Goal: Information Seeking & Learning: Find specific fact

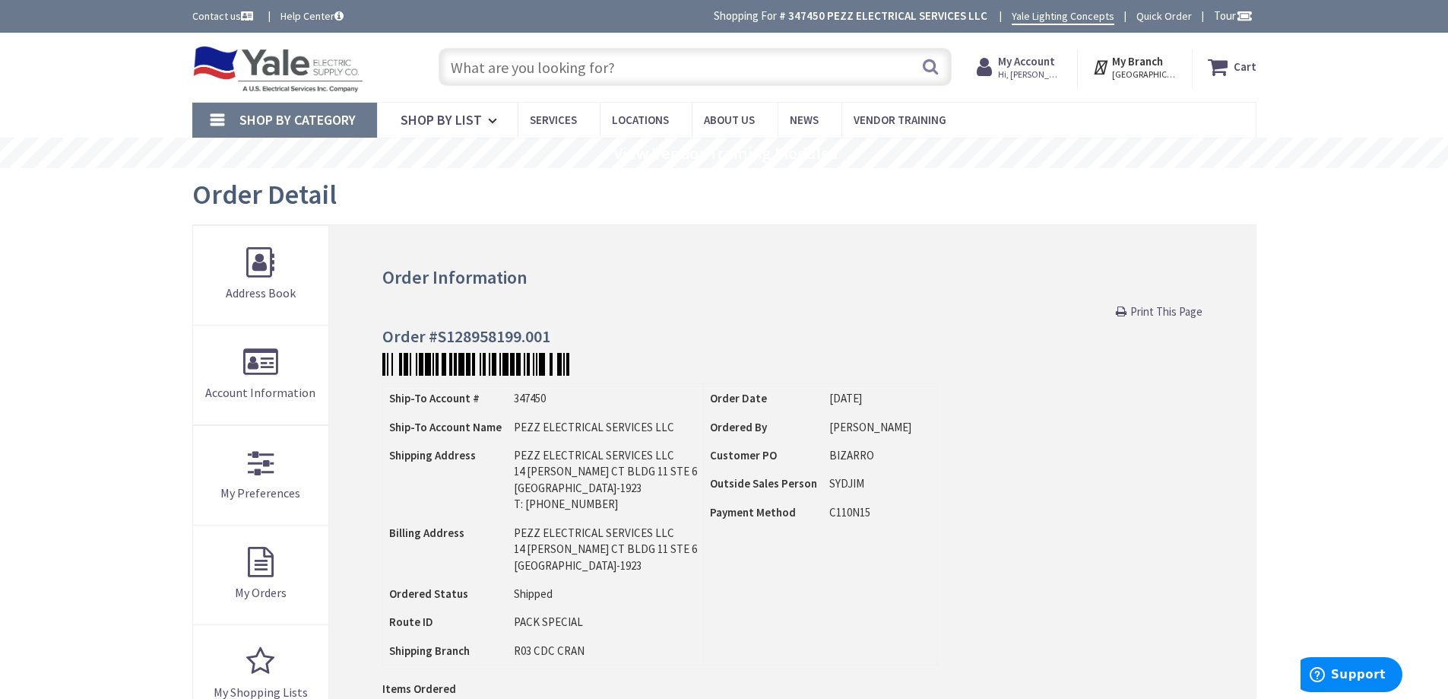
click at [766, 62] on input "text" at bounding box center [695, 67] width 513 height 38
paste input "PJB4175"
type input "PJB4175"
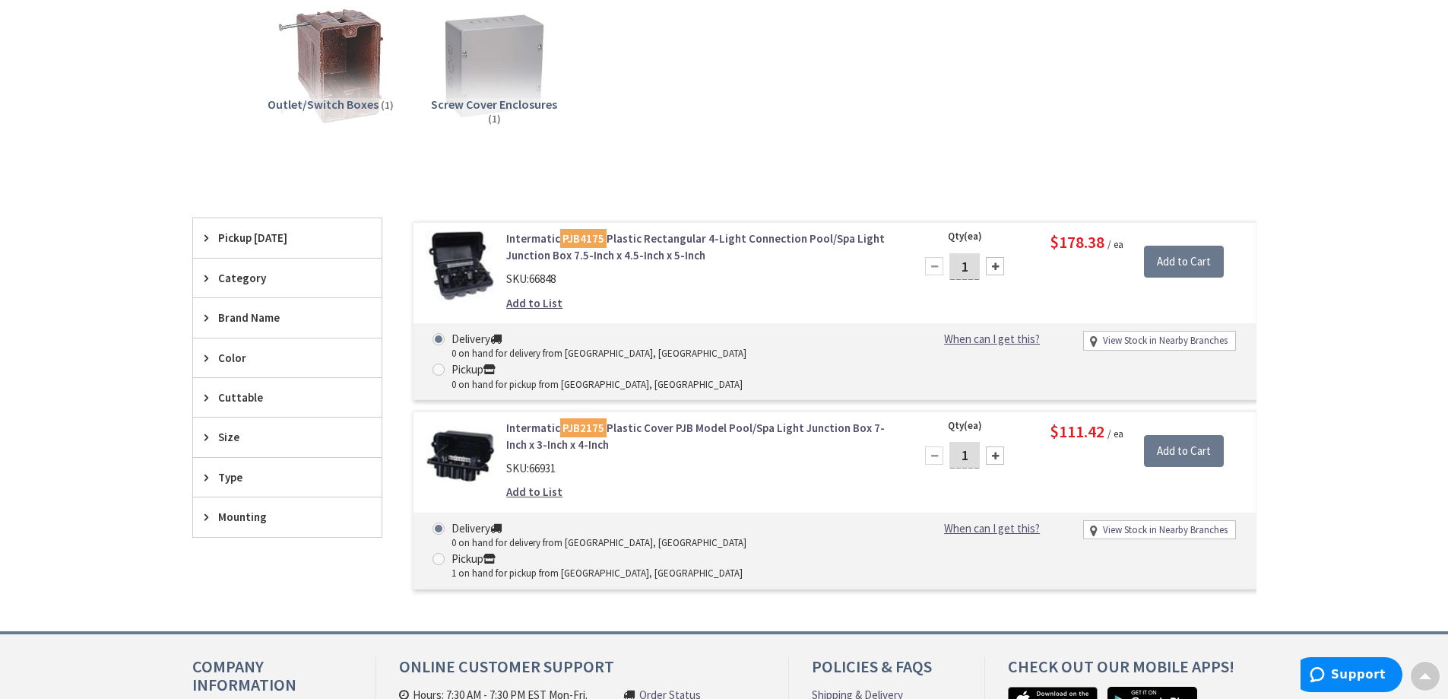
click at [718, 420] on link "Intermatic PJB2175 Plastic Cover PJB Model Pool/Spa Light Junction Box 7-Inch x…" at bounding box center [699, 436] width 387 height 33
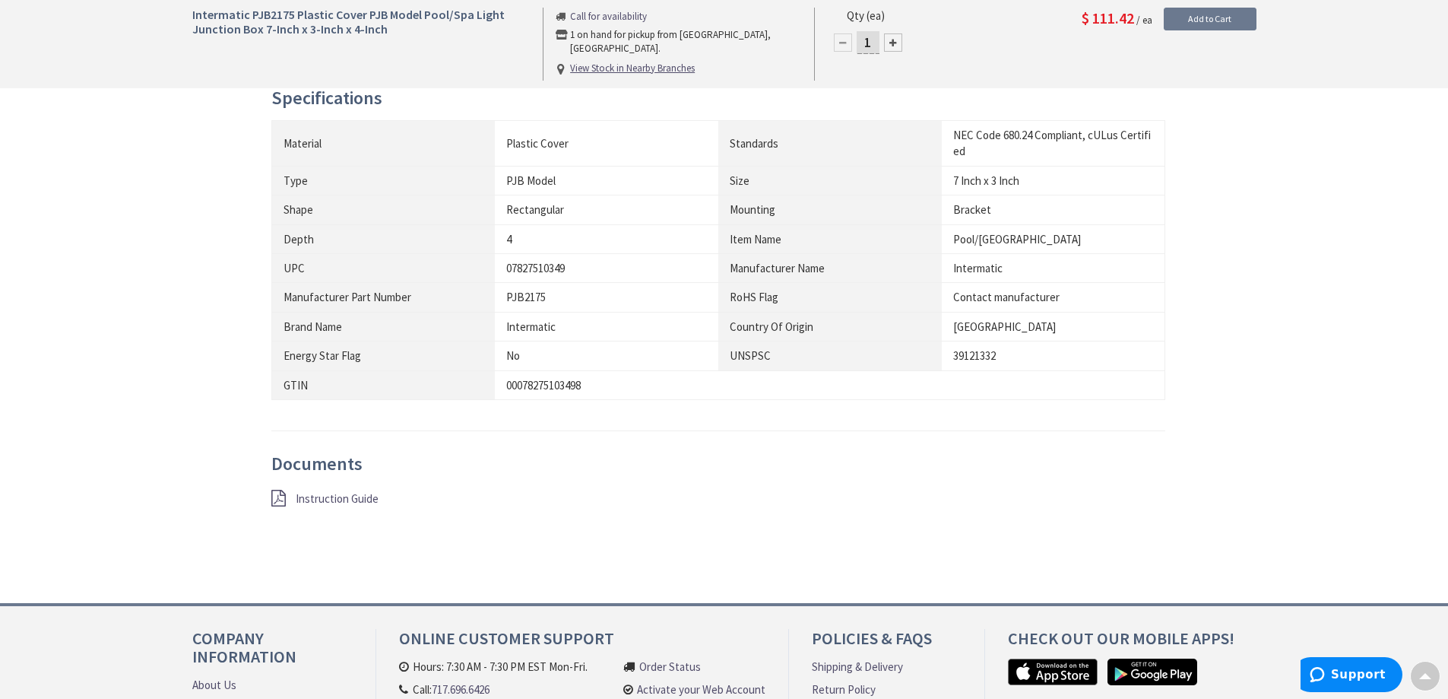
scroll to position [988, 0]
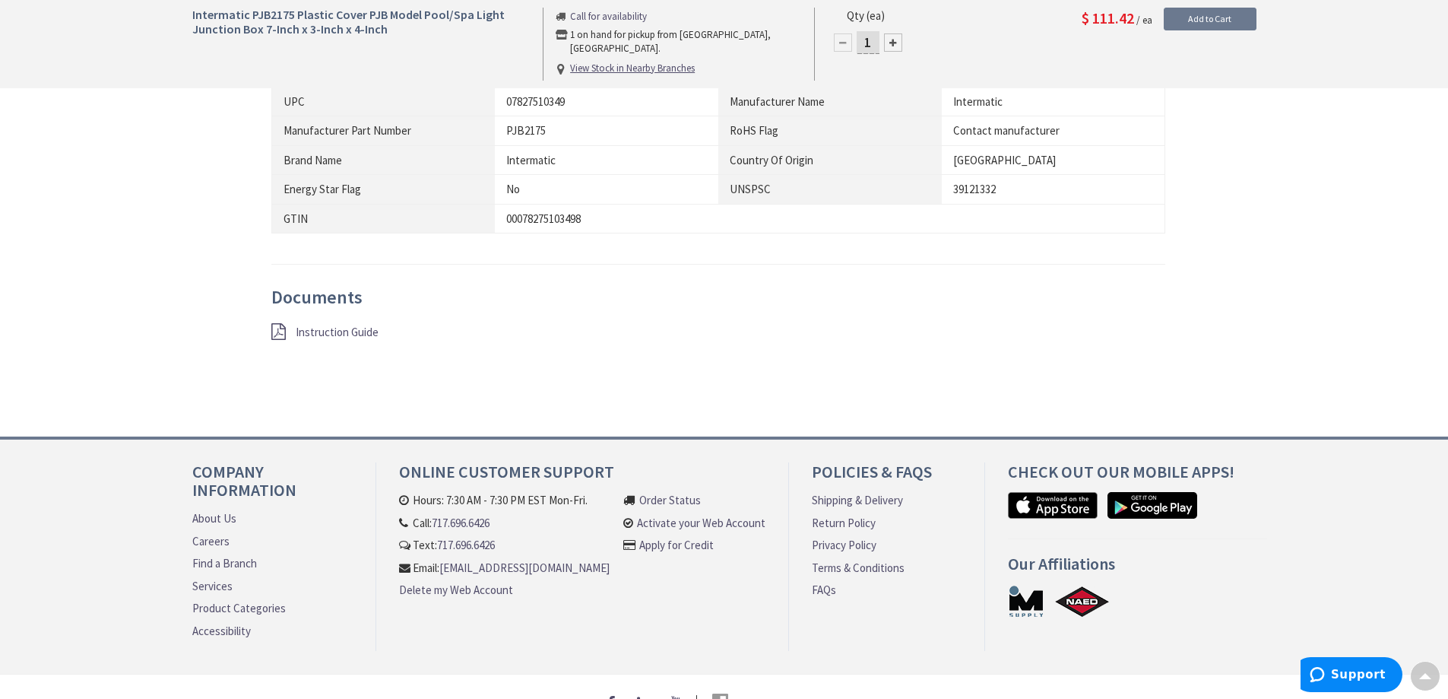
click at [357, 326] on span "Instruction Guide" at bounding box center [337, 332] width 83 height 14
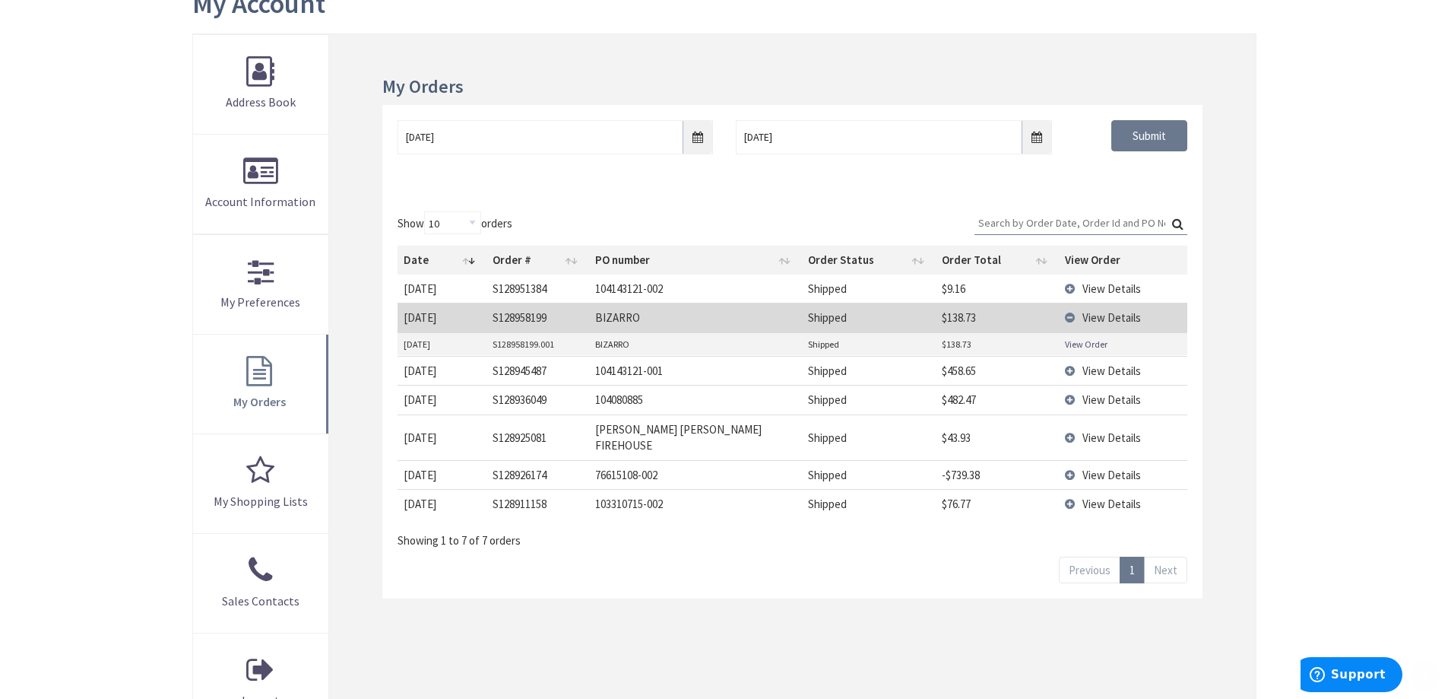
scroll to position [304, 0]
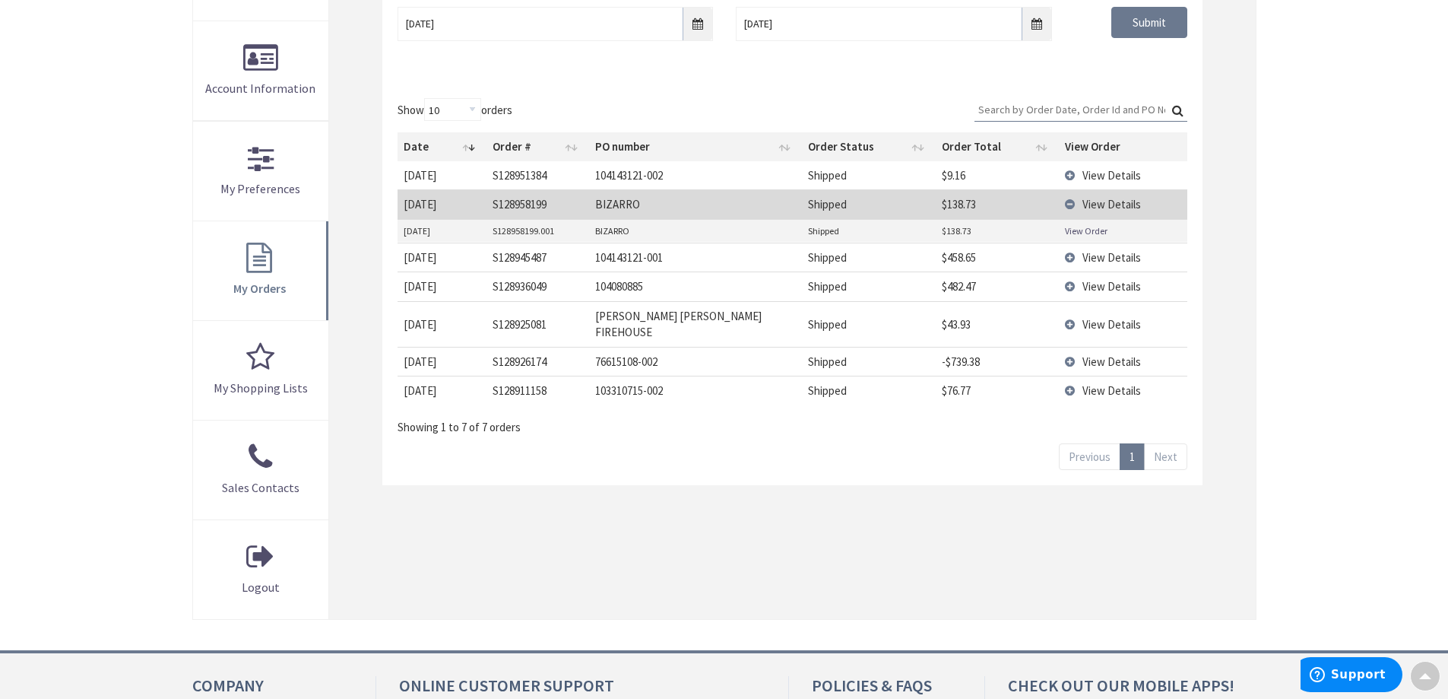
click at [1067, 204] on td "View Details" at bounding box center [1123, 203] width 128 height 29
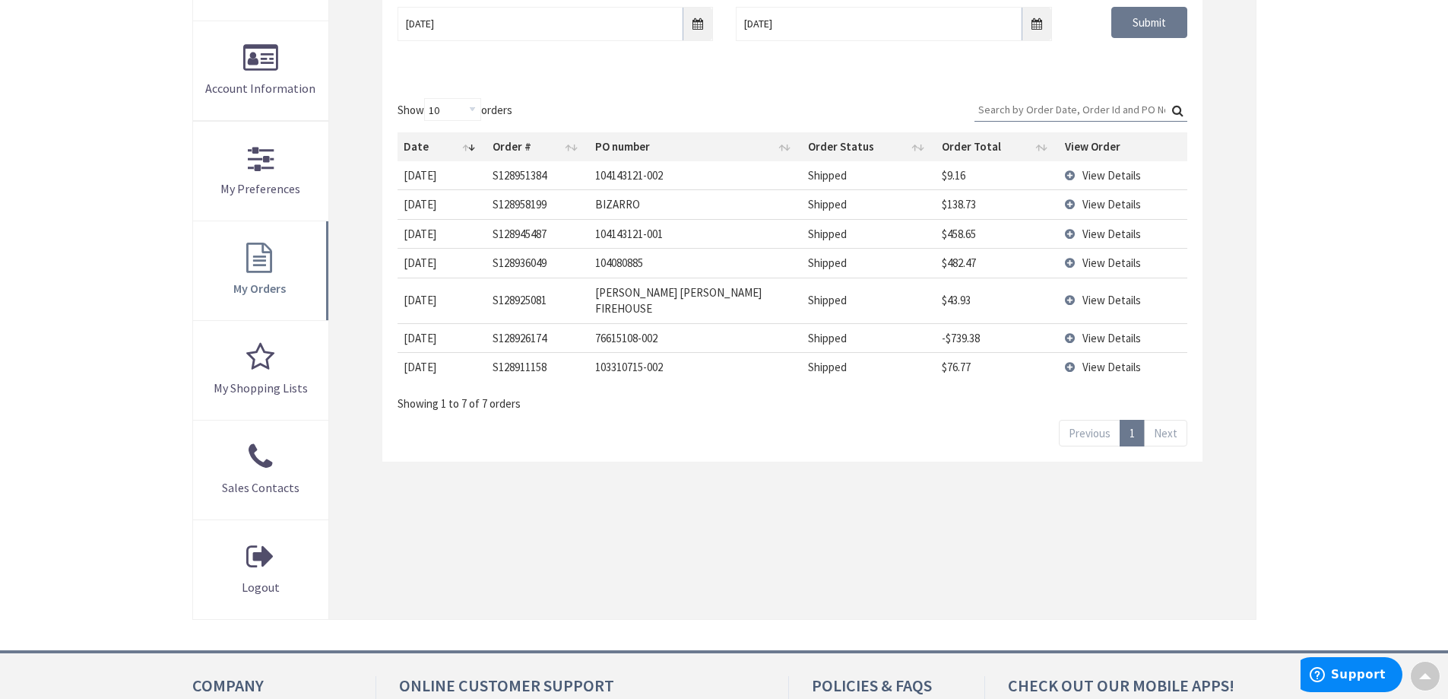
drag, startPoint x: 633, startPoint y: 530, endPoint x: 527, endPoint y: 547, distance: 107.9
click at [624, 532] on div "My Orders [DATE] [DATE] Submit Show 10 25 50 100 orders Search: Date Order # PO…" at bounding box center [792, 270] width 926 height 698
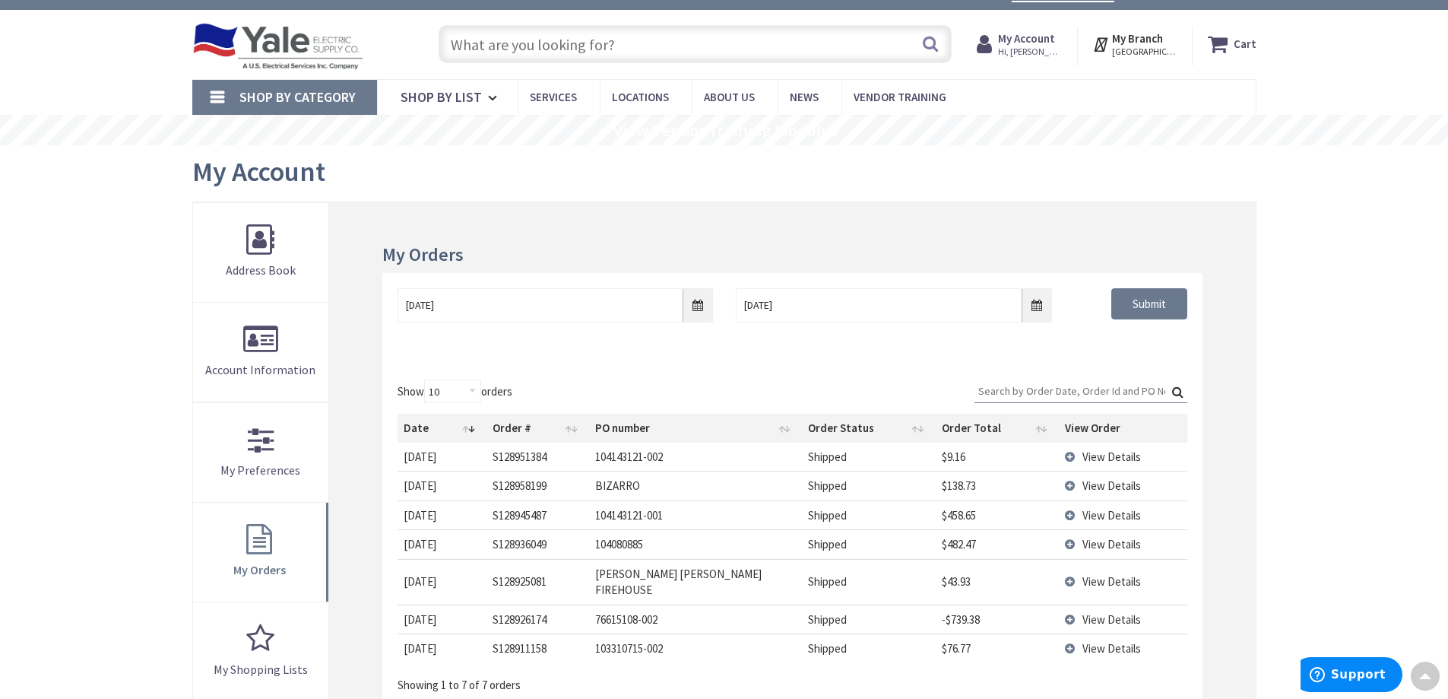
scroll to position [0, 0]
